Goal: Contribute content: Add original content to the website for others to see

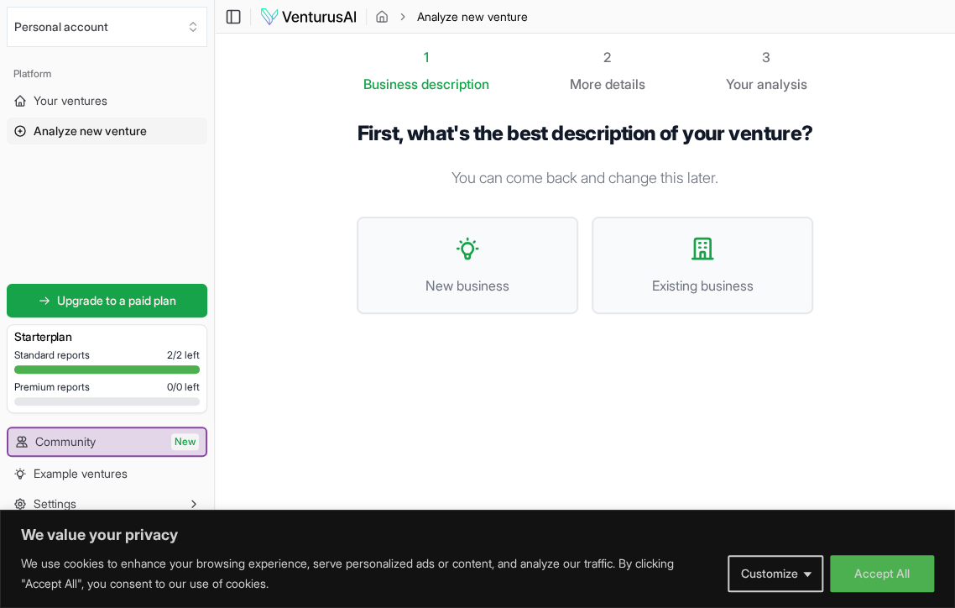
click at [295, 358] on section "1 Business description 2 More details 3 Your analysis First, what's the best de…" at bounding box center [585, 286] width 740 height 504
click at [796, 573] on button "Customize" at bounding box center [776, 573] width 96 height 37
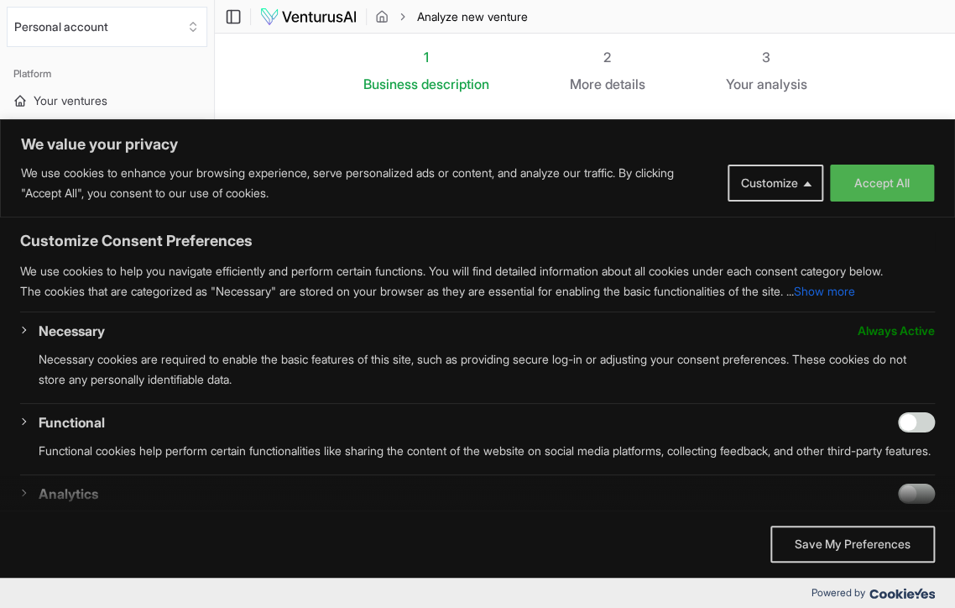
click at [884, 56] on section "1 Business description 2 More details 3 Your analysis First, what's the best de…" at bounding box center [585, 286] width 740 height 504
click at [903, 432] on input "Enable Functional" at bounding box center [916, 422] width 37 height 20
checkbox input "true"
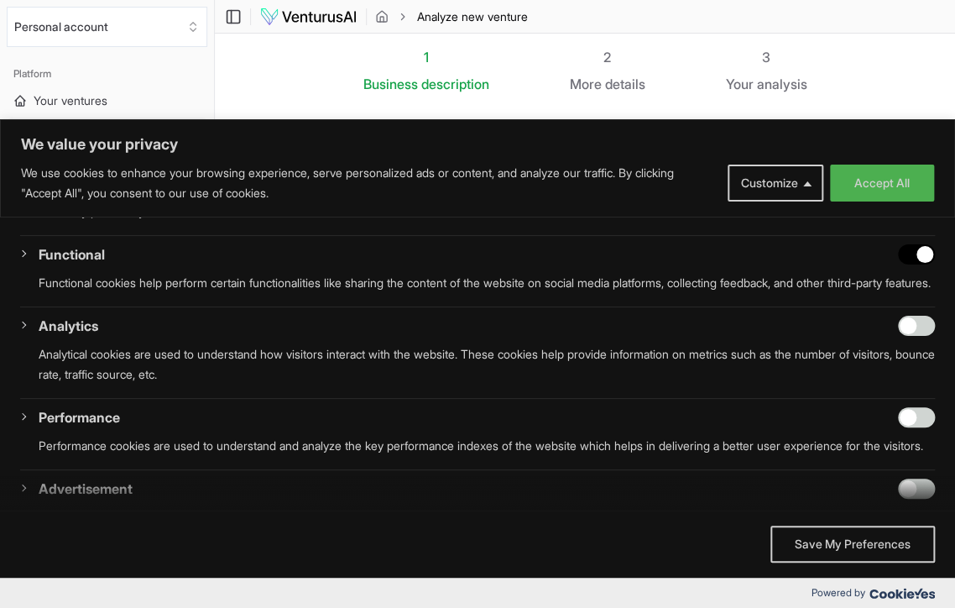
scroll to position [176, 0]
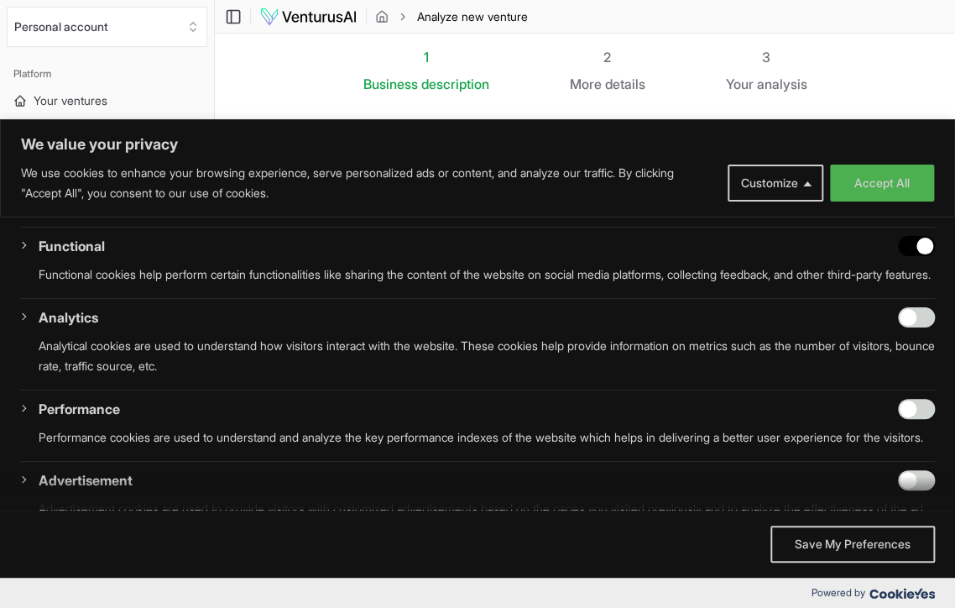
click at [907, 327] on input "Enable Analytics" at bounding box center [916, 317] width 37 height 20
checkbox input "true"
click at [903, 419] on input "Enable Performance" at bounding box center [916, 409] width 37 height 20
checkbox input "true"
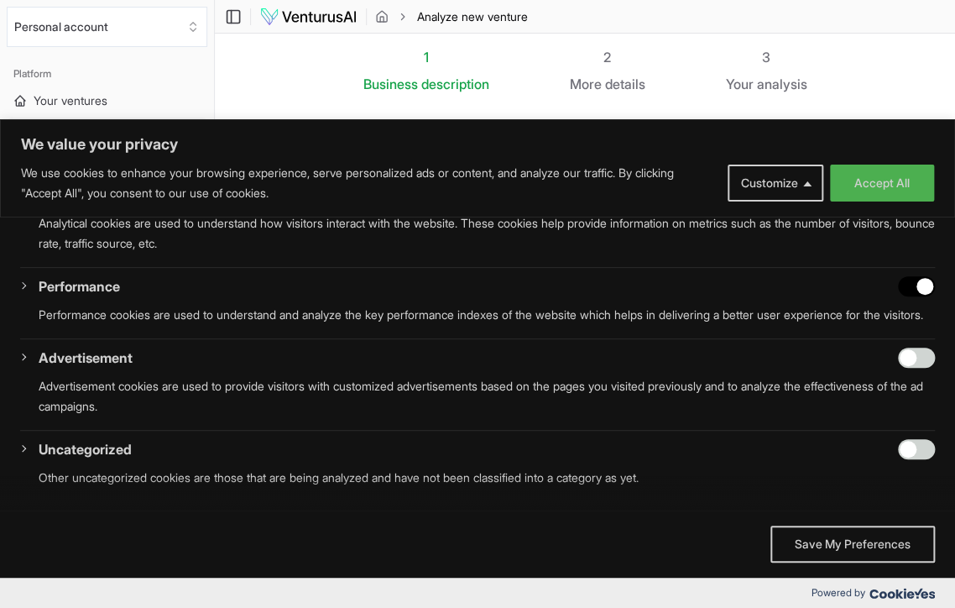
scroll to position [335, 0]
click at [910, 368] on input "Enable Advertisement" at bounding box center [916, 357] width 37 height 20
checkbox input "true"
click at [904, 459] on input "Enable Uncategorized" at bounding box center [916, 449] width 37 height 20
checkbox input "true"
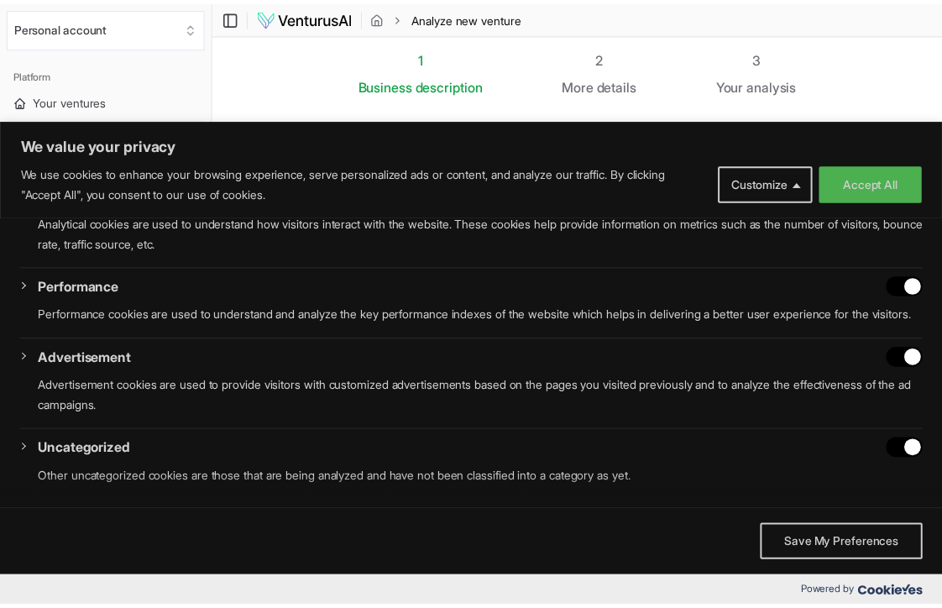
scroll to position [358, 0]
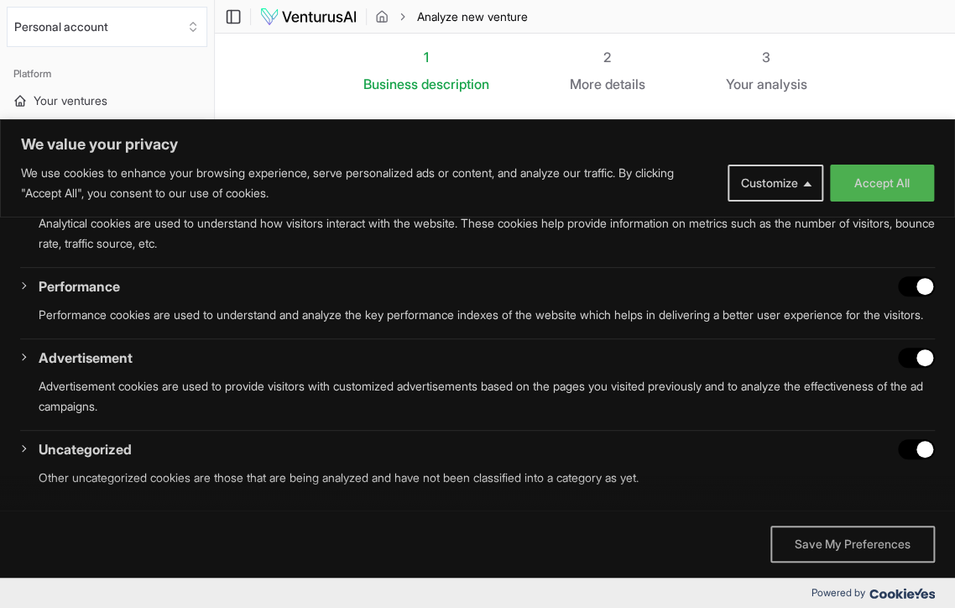
click at [871, 542] on button "Save My Preferences" at bounding box center [852, 543] width 164 height 37
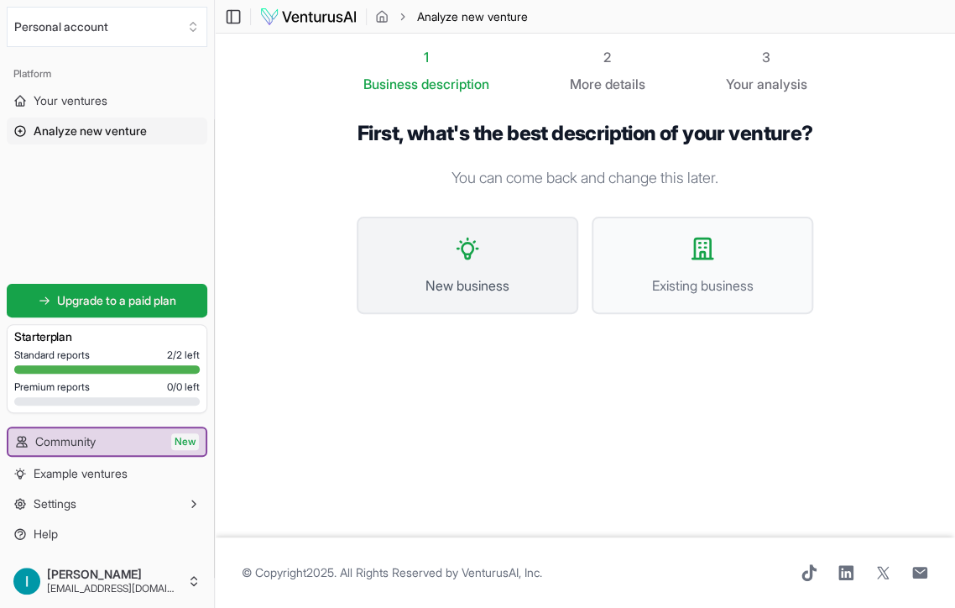
click at [469, 262] on icon at bounding box center [467, 248] width 27 height 27
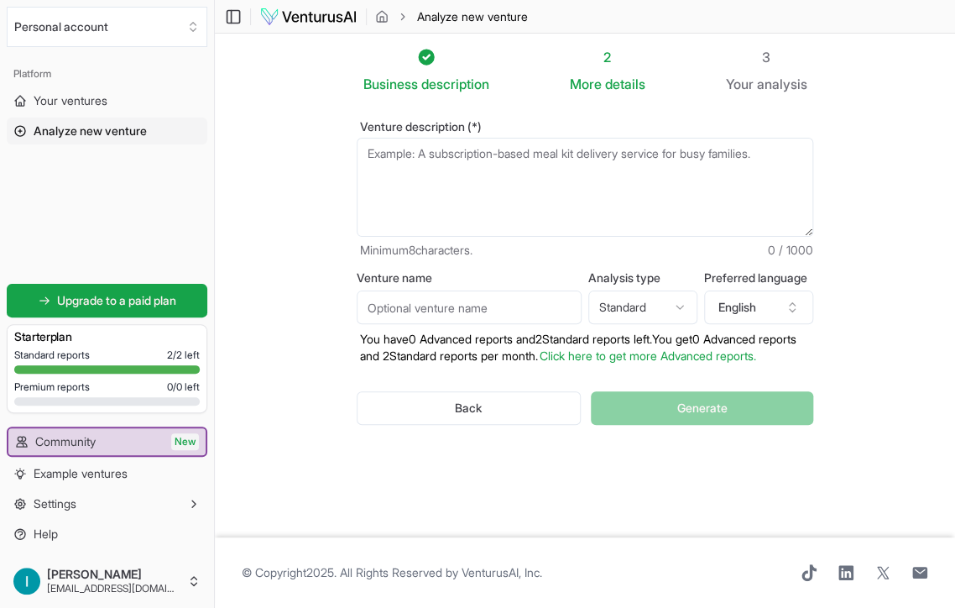
click at [440, 170] on textarea "Venture description (*)" at bounding box center [585, 187] width 457 height 99
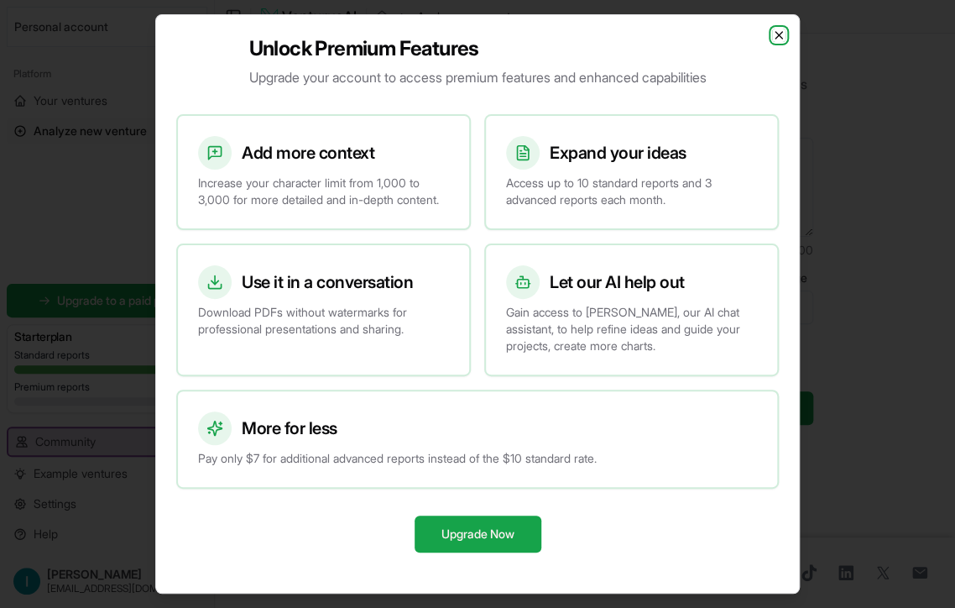
click at [781, 32] on icon "button" at bounding box center [778, 35] width 13 height 13
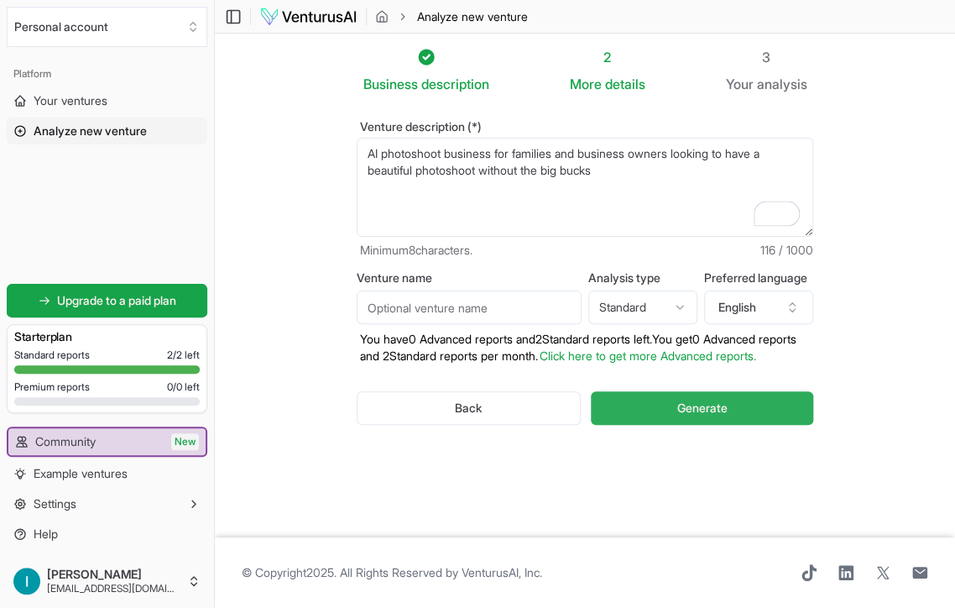
type textarea "AI photoshoot business for families and business owners looking to have a beaut…"
click at [692, 416] on span "Generate" at bounding box center [701, 407] width 50 height 17
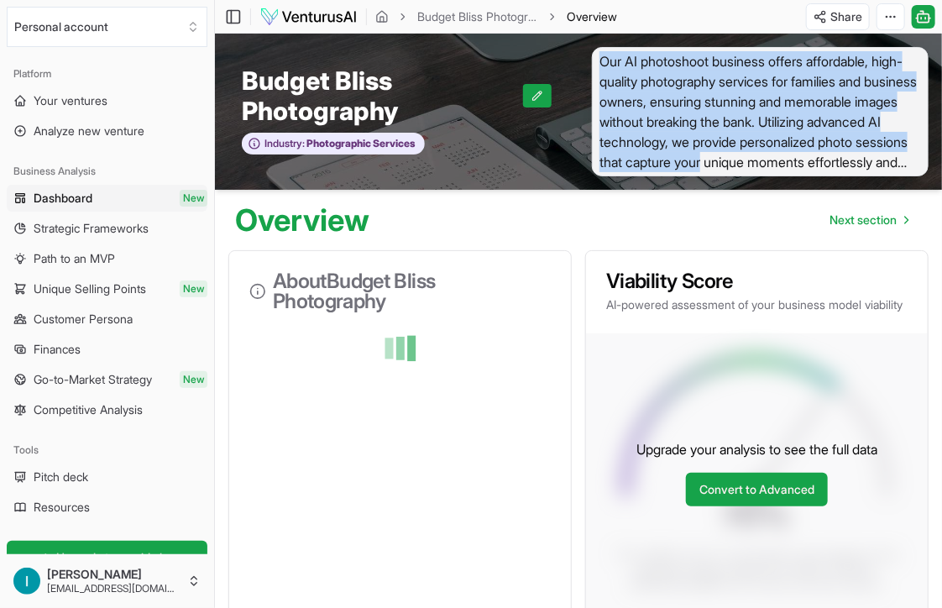
drag, startPoint x: 601, startPoint y: 60, endPoint x: 910, endPoint y: 159, distance: 324.3
click at [910, 159] on span "Our AI photoshoot business offers affordable, high-quality photography services…" at bounding box center [760, 111] width 337 height 129
copy span "Our AI photoshoot business offers affordable, high-quality photography services…"
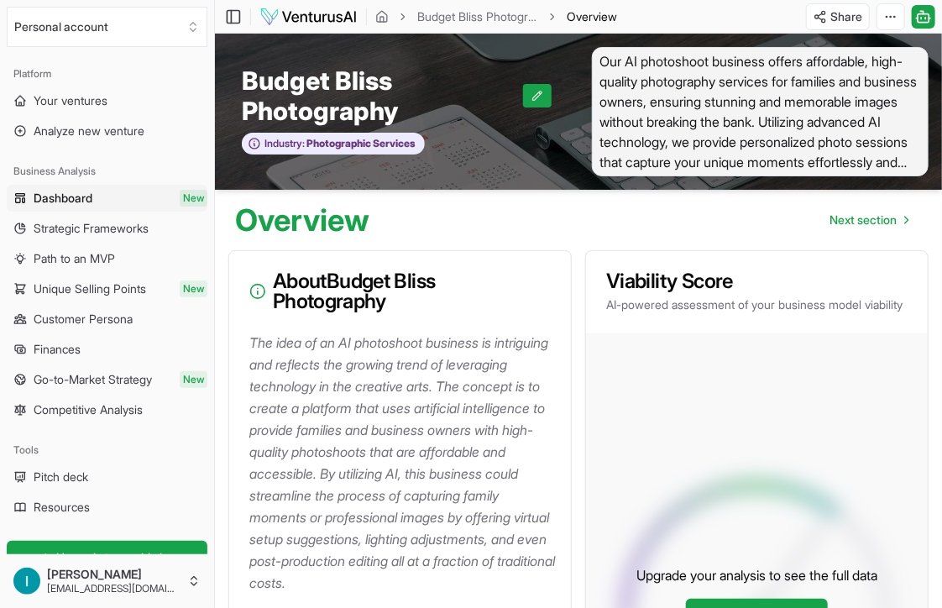
click at [764, 211] on div "Overview Next section" at bounding box center [578, 213] width 727 height 47
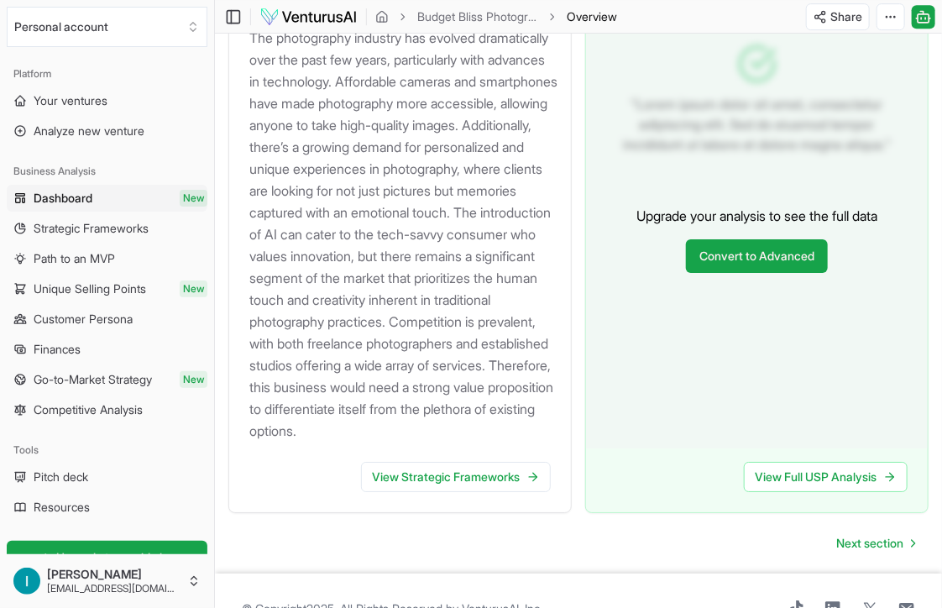
scroll to position [2114, 0]
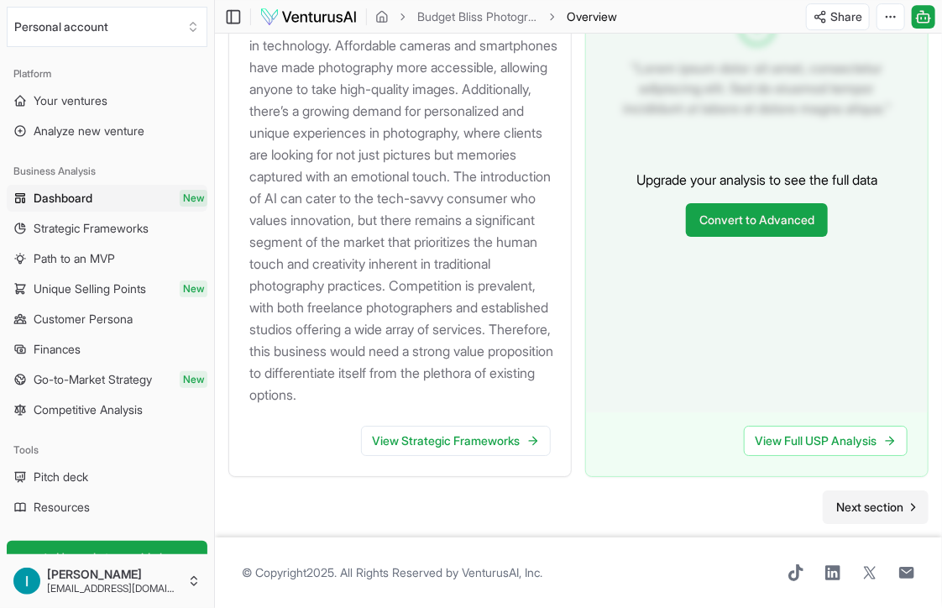
click at [868, 509] on span "Next section" at bounding box center [869, 507] width 67 height 17
